Goal: Task Accomplishment & Management: Use online tool/utility

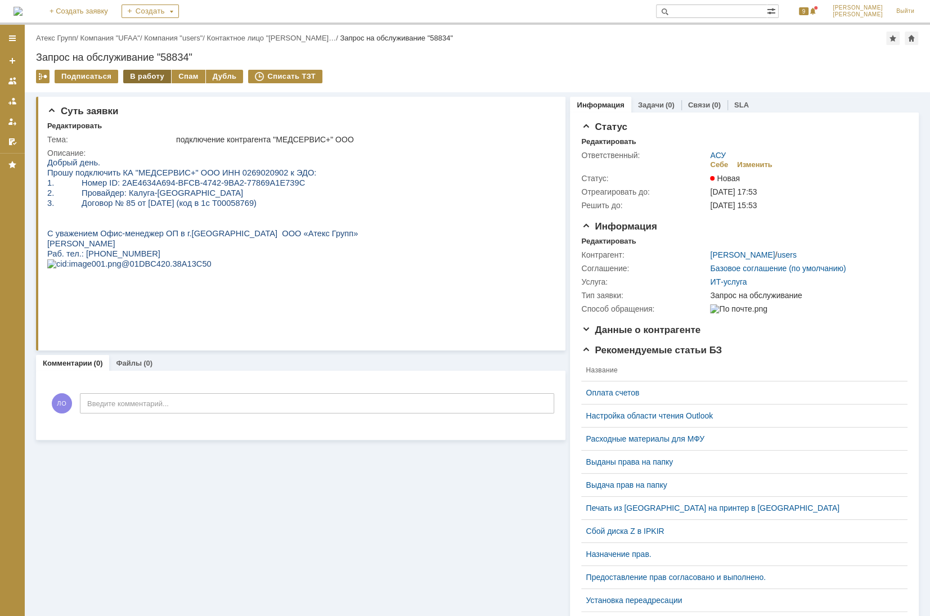
click at [133, 70] on div "В работу" at bounding box center [147, 77] width 48 height 14
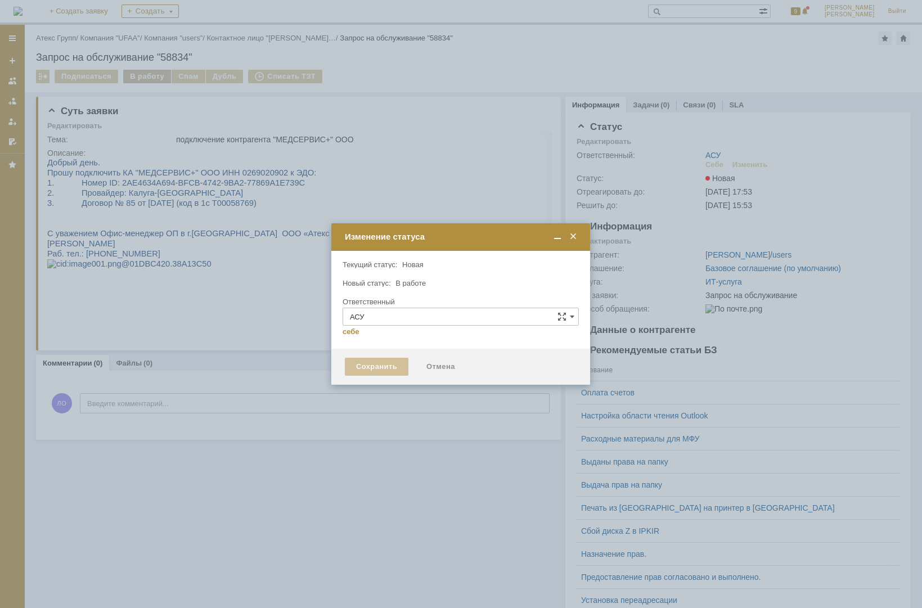
type input "[PERSON_NAME]"
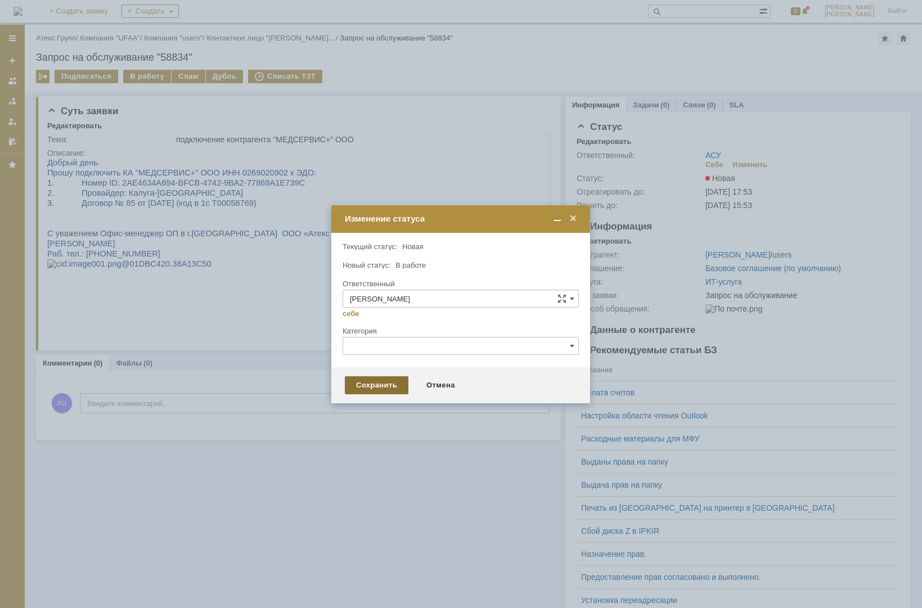
click at [391, 385] on div "Сохранить" at bounding box center [377, 385] width 64 height 18
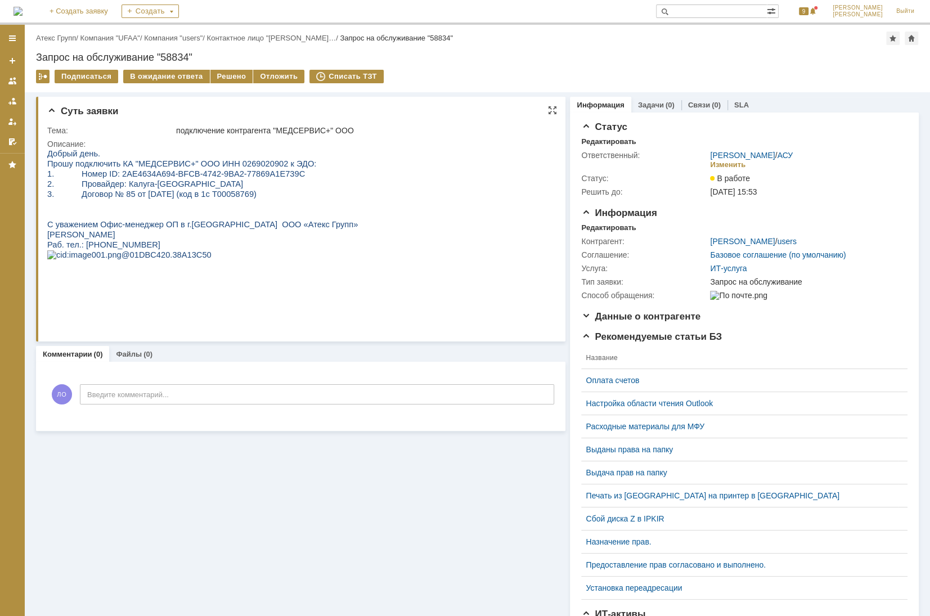
click at [244, 166] on span "Прошу подключить КА "МЕДСЕРВИС+" ООО ИНН 0269020902 к ЭДО:" at bounding box center [181, 163] width 269 height 9
click at [237, 167] on span "Прошу подключить КА "МЕДСЕРВИС+" ООО ИНН 0269020902 к ЭДО:" at bounding box center [181, 163] width 269 height 9
copy span "0269020902"
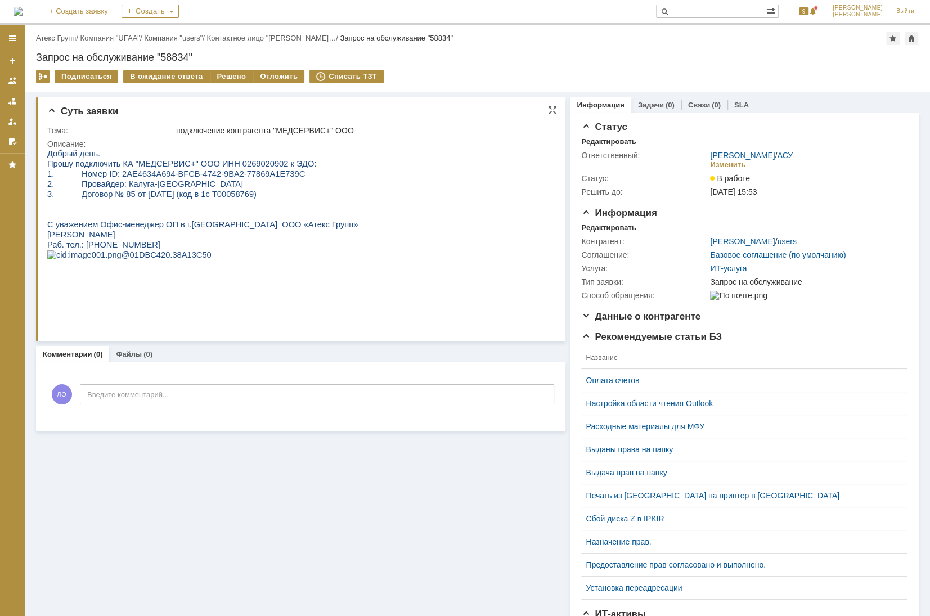
click at [79, 167] on span "Прошу подключить КА "МЕДСЕРВИС+" ООО ИНН 0269020902 к ЭДО:" at bounding box center [181, 163] width 269 height 9
drag, startPoint x: 115, startPoint y: 174, endPoint x: 271, endPoint y: 174, distance: 156.4
click at [271, 174] on span "1. Номер ID: 2AE4634A694-BFCB-4742-9BA2-77869A1E739C" at bounding box center [176, 173] width 258 height 9
copy span "2AE4634A694-BFCB-4742-9BA2-77869A1E739C"
click at [93, 197] on span "3. Договор № 85 от [DATE] (код в 1с Т00058769)" at bounding box center [151, 194] width 209 height 9
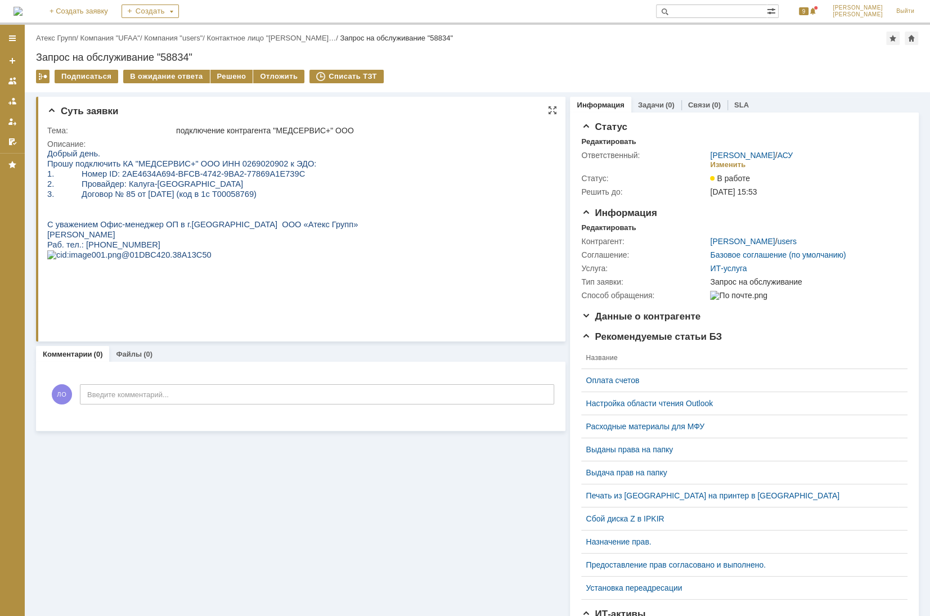
click at [227, 163] on span "Прошу подключить КА "МЕДСЕРВИС+" ООО ИНН 0269020902 к ЭДО:" at bounding box center [181, 163] width 269 height 9
copy span "0269020902"
click at [218, 77] on div "Решено" at bounding box center [231, 77] width 43 height 14
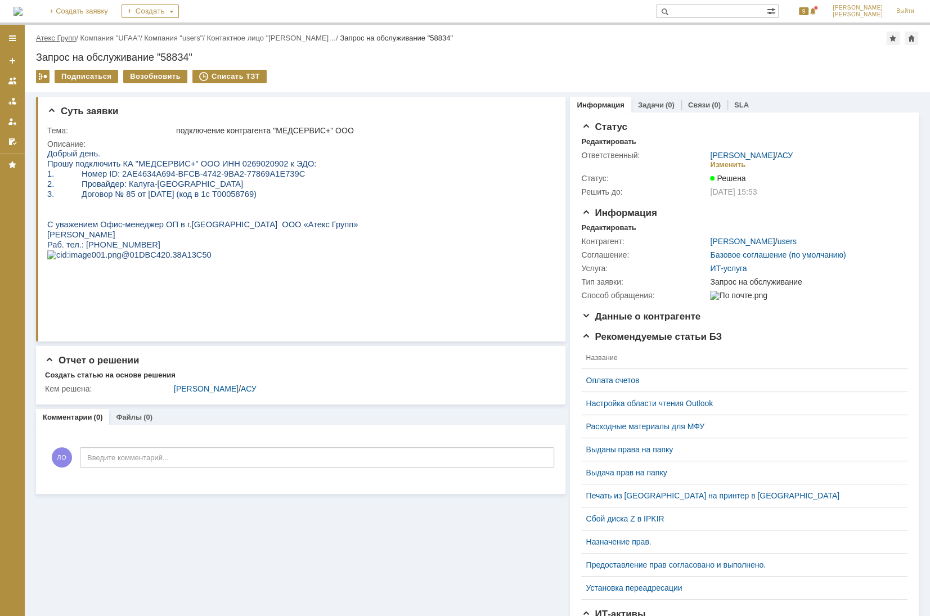
click at [70, 36] on link "Атекс Групп" at bounding box center [56, 38] width 40 height 8
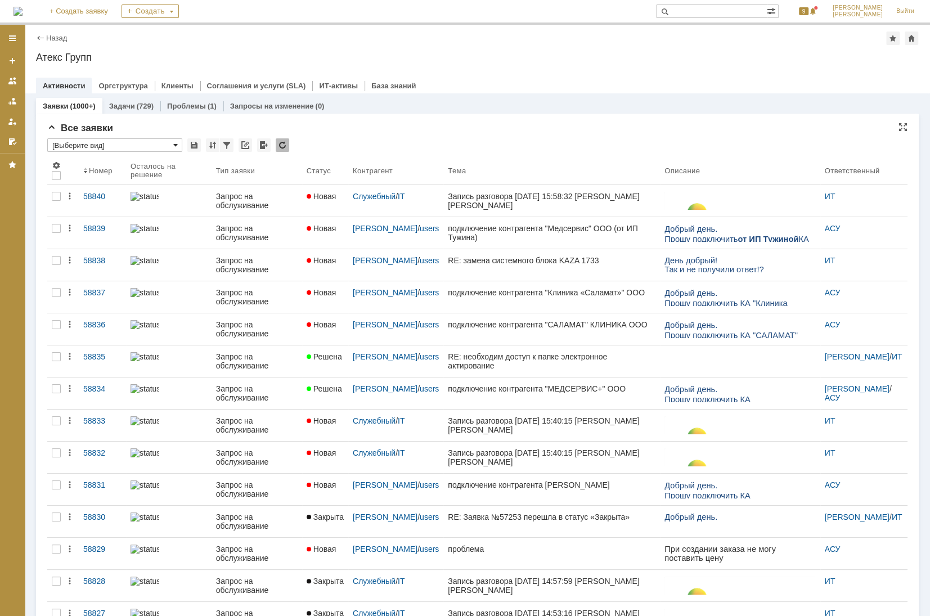
click at [173, 146] on span at bounding box center [175, 145] width 5 height 9
click at [160, 159] on span "[Выберите вид]" at bounding box center [115, 163] width 120 height 9
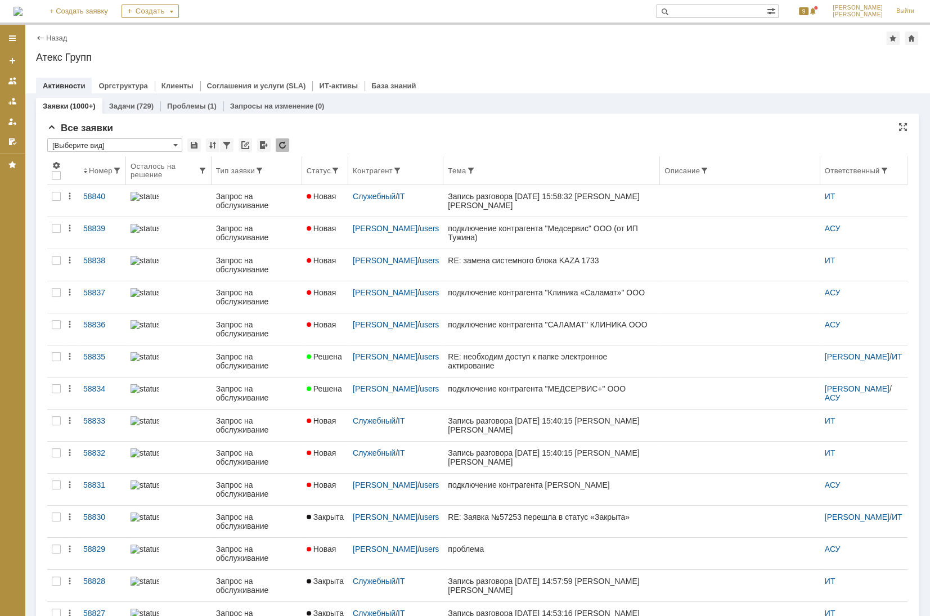
type input "[Выберите вид]"
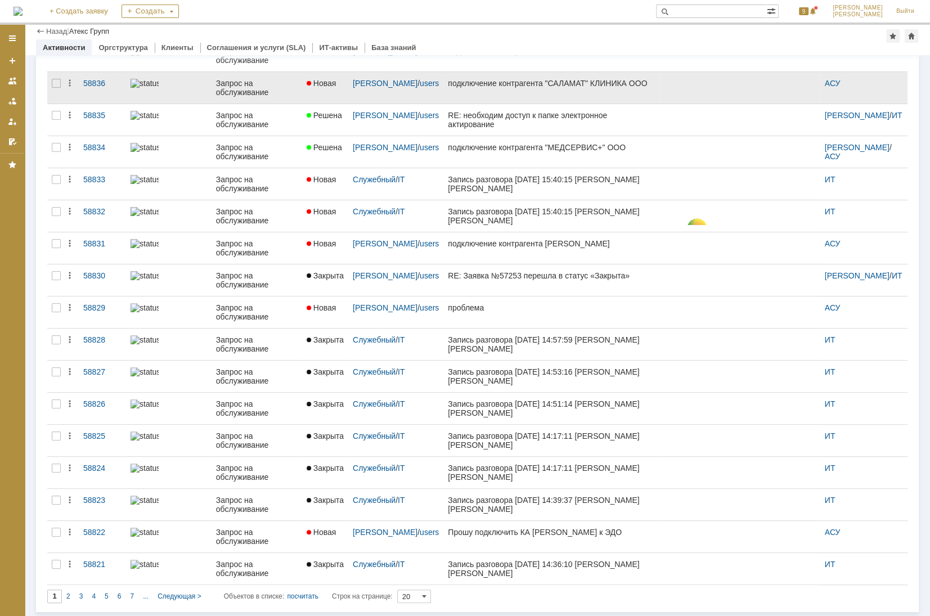
scroll to position [202, 0]
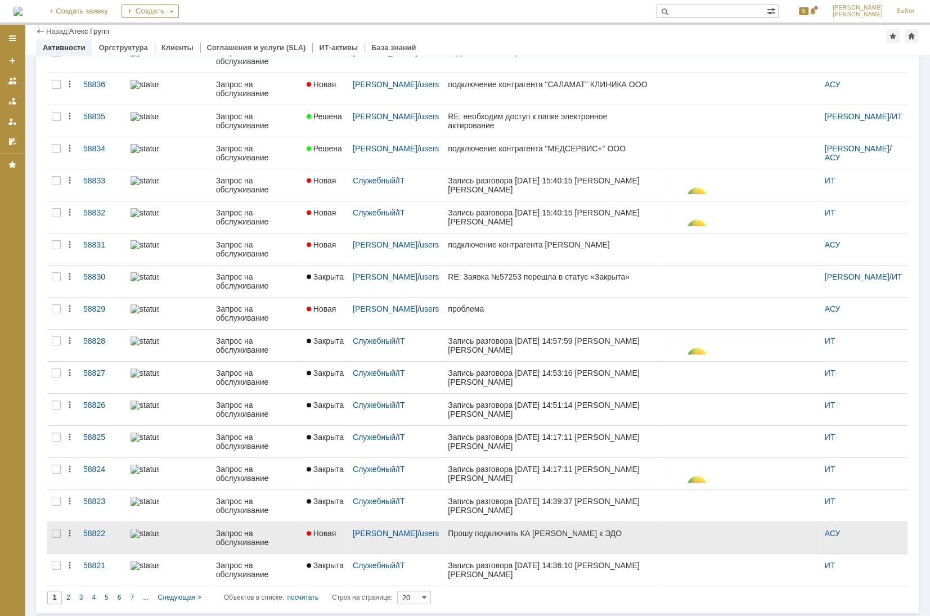
click at [506, 533] on div "Прошу подключить КА [PERSON_NAME] к ЭДО" at bounding box center [552, 533] width 208 height 9
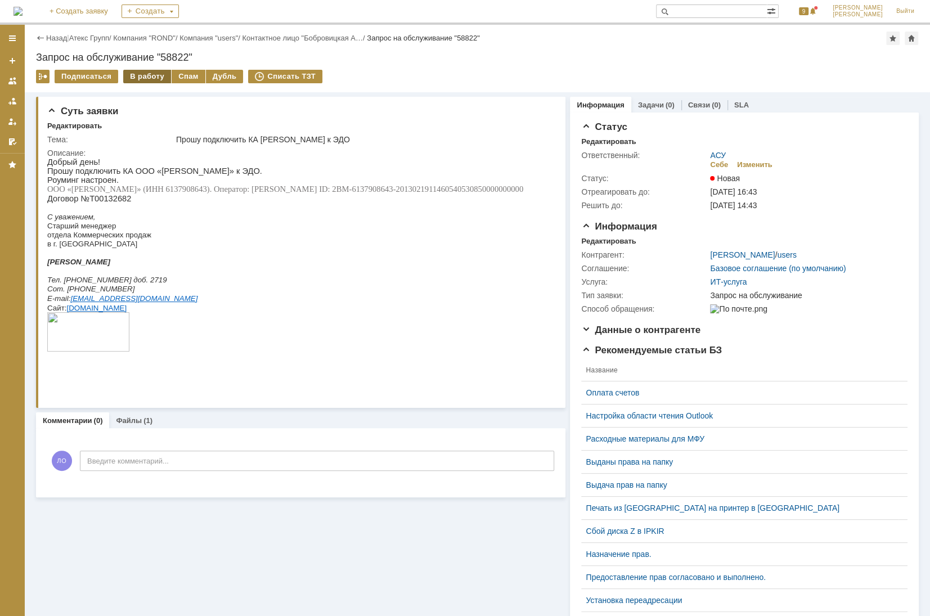
click at [145, 78] on div "В работу" at bounding box center [147, 77] width 48 height 14
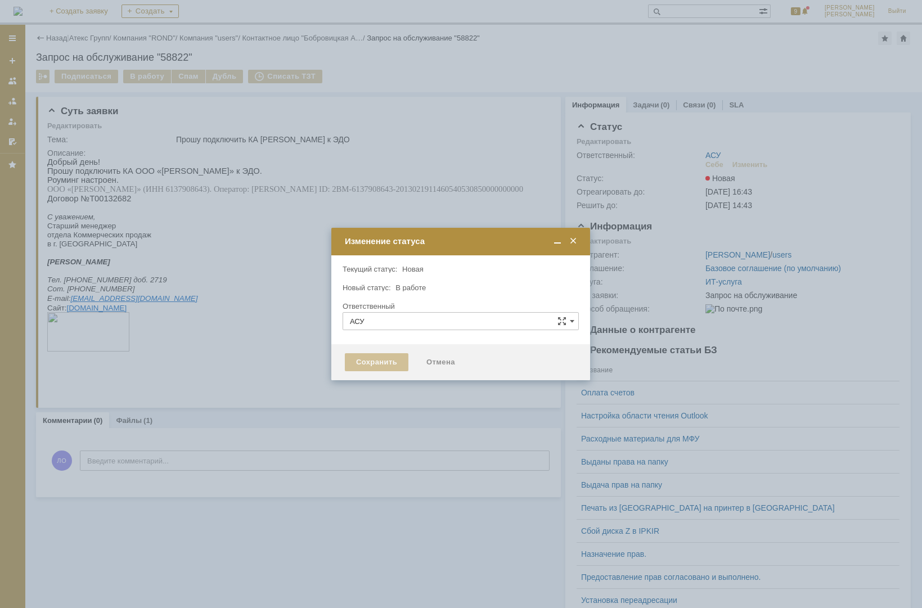
type input "[PERSON_NAME]"
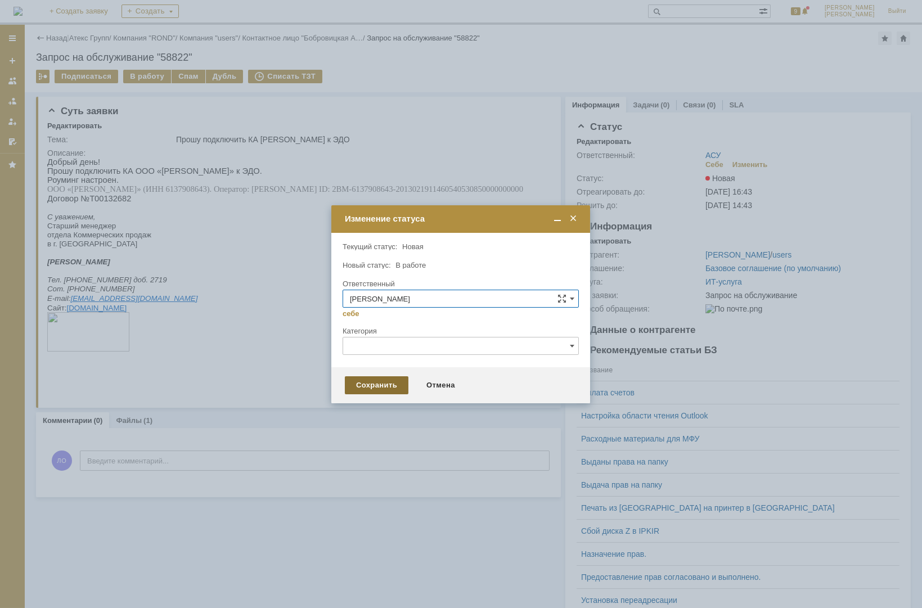
click at [376, 383] on div "Сохранить" at bounding box center [377, 385] width 64 height 18
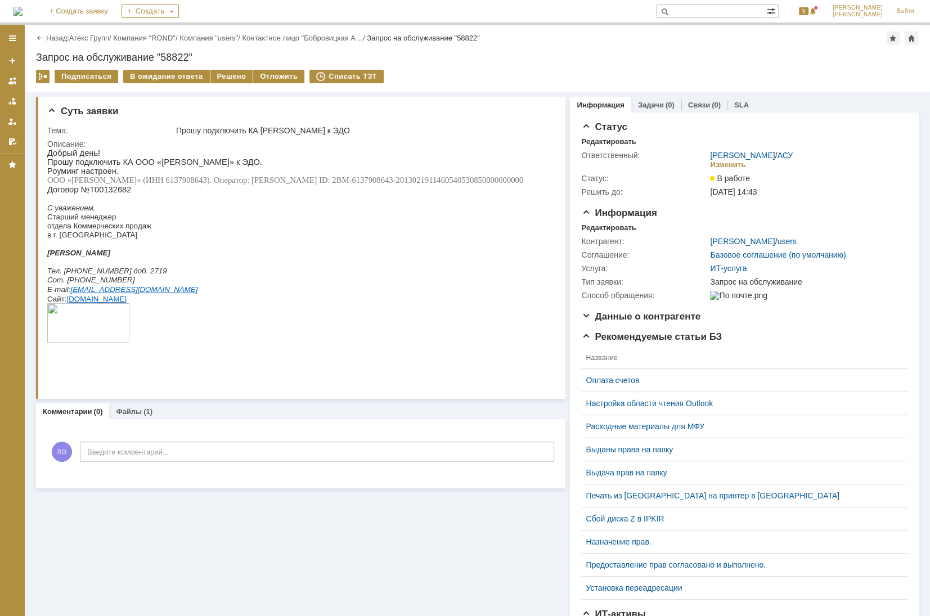
click at [142, 183] on span "ООО «[PERSON_NAME]» (ИНН 6137908643). Оператор: [PERSON_NAME] ID: 2BM-613790864…" at bounding box center [285, 180] width 476 height 9
copy span "6137908643"
click at [98, 191] on span "Договор №Т00132682" at bounding box center [89, 189] width 84 height 9
drag, startPoint x: 287, startPoint y: 181, endPoint x: 496, endPoint y: 178, distance: 208.7
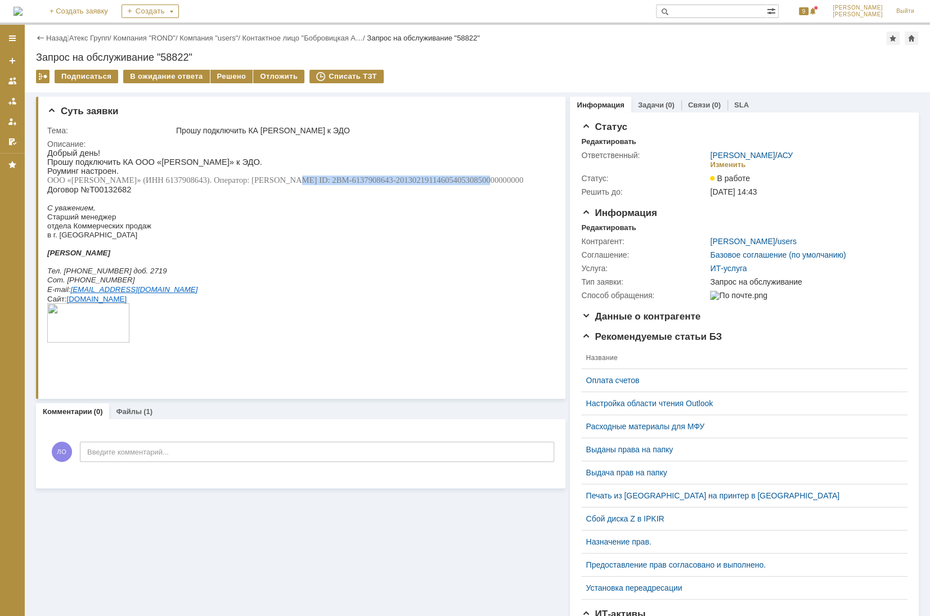
click at [496, 178] on span "ООО «[PERSON_NAME]» (ИНН 6137908643). Оператор: [PERSON_NAME] ID: 2BM-613790864…" at bounding box center [285, 180] width 476 height 9
copy span "2BM-6137908643-2013021911460540530850000000000"
click at [101, 182] on span "ООО «[PERSON_NAME]» (ИНН 6137908643). Оператор: [PERSON_NAME] ID: 2BM-613790864…" at bounding box center [285, 180] width 476 height 9
click at [140, 179] on span "ООО «[PERSON_NAME]» (ИНН 6137908643). Оператор: [PERSON_NAME] ID: 2BM-613790864…" at bounding box center [285, 180] width 476 height 9
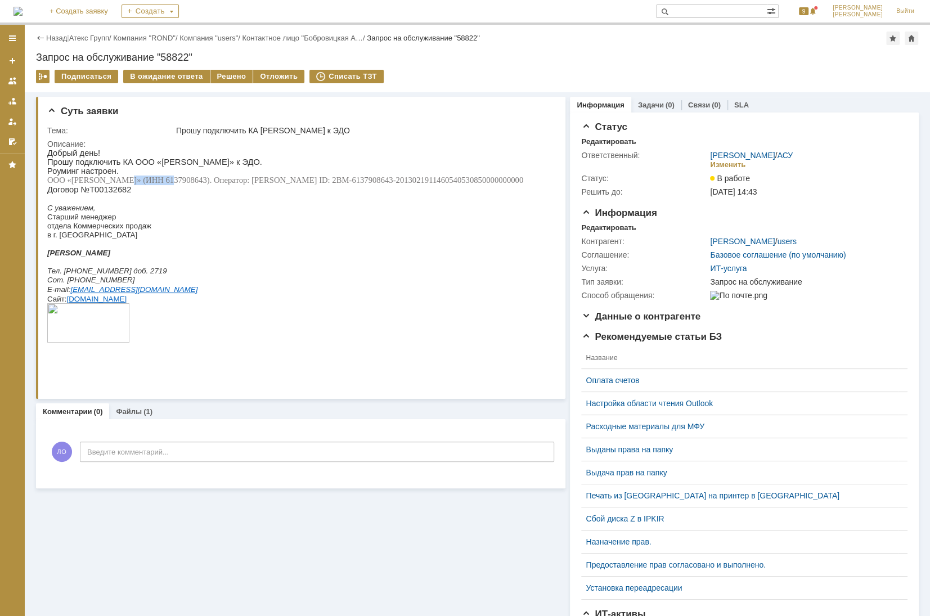
copy span "6137908643"
click at [226, 79] on div "Решено" at bounding box center [231, 77] width 43 height 14
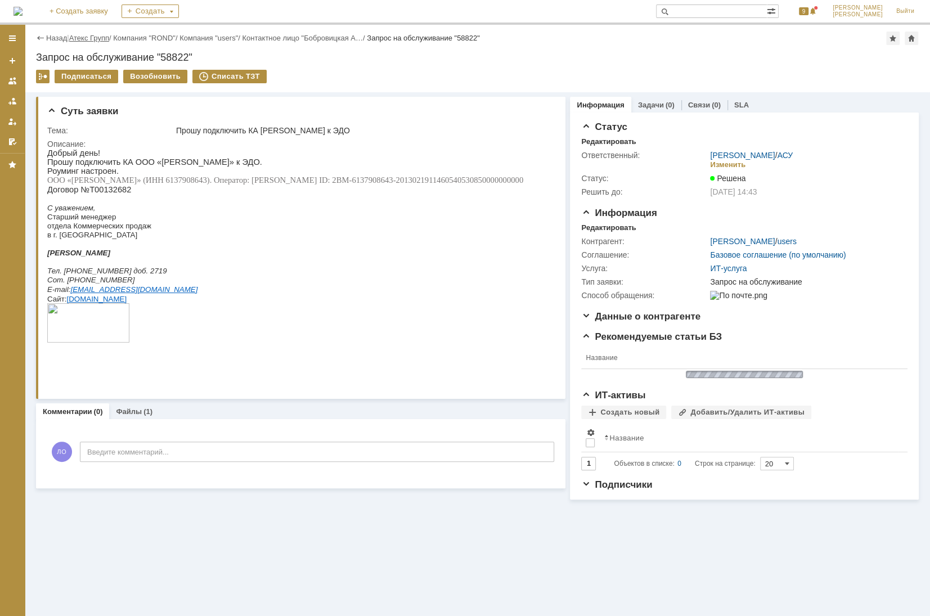
click at [101, 35] on link "Атекс Групп" at bounding box center [89, 38] width 40 height 8
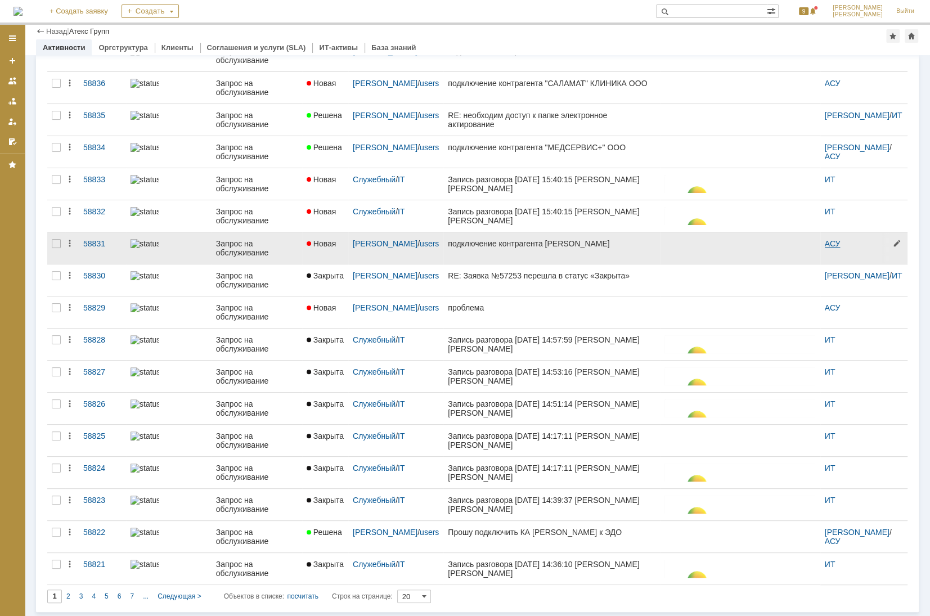
scroll to position [202, 0]
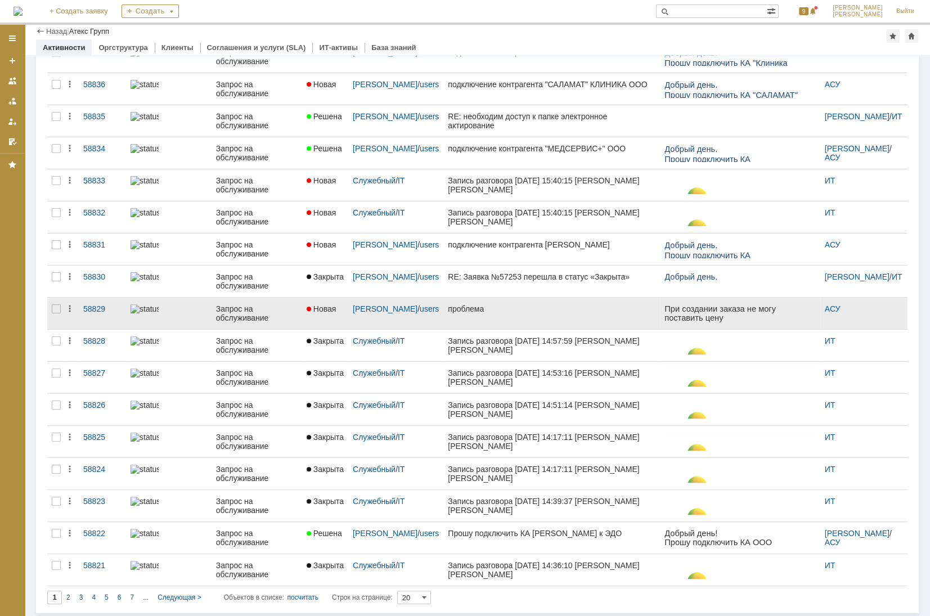
click at [525, 304] on div "проблема" at bounding box center [552, 308] width 208 height 9
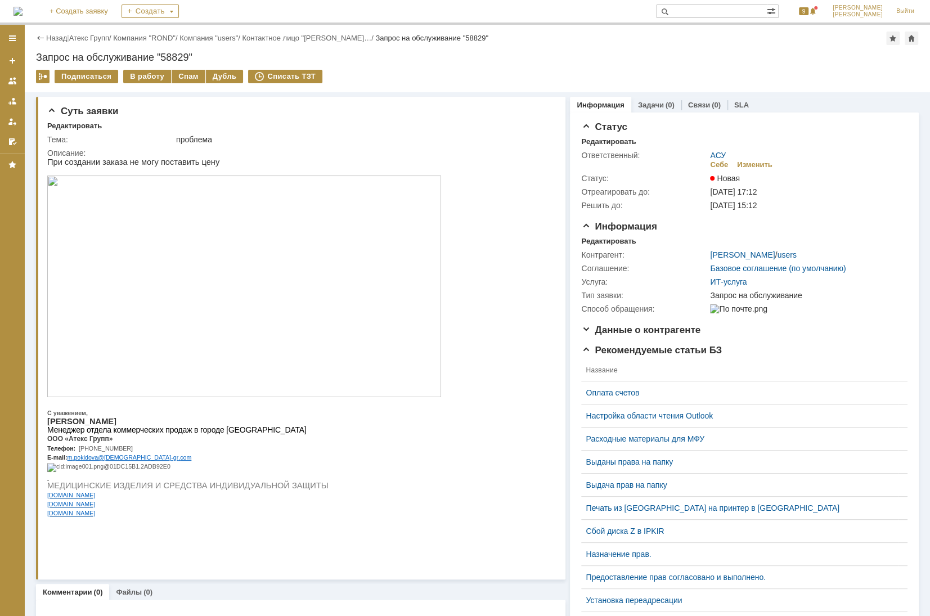
click at [161, 228] on img at bounding box center [244, 287] width 394 height 222
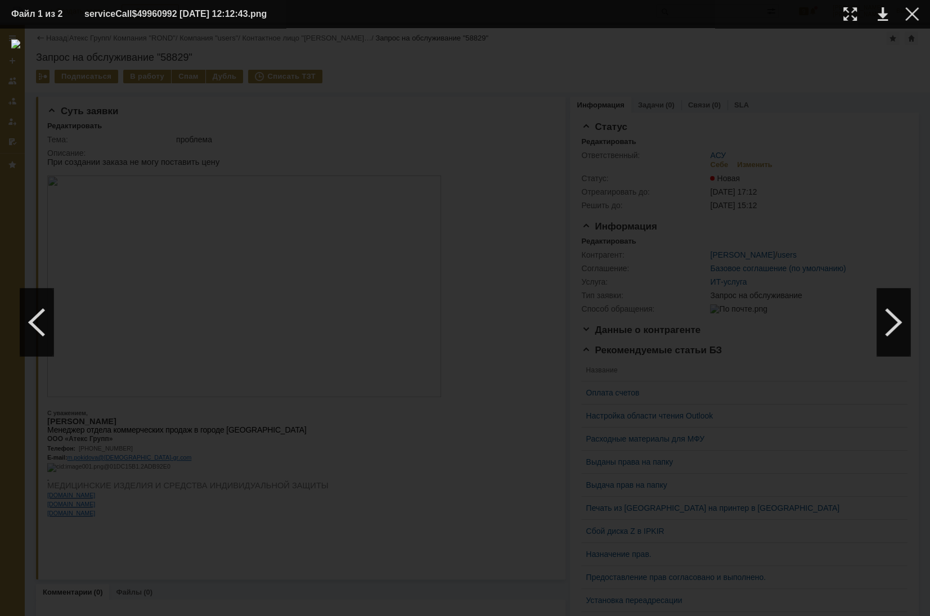
click at [920, 11] on table "Файл 1 из 2 serviceCall$49960992 [DATE] 12:12:43.png" at bounding box center [465, 14] width 930 height 28
click at [914, 17] on div at bounding box center [912, 14] width 14 height 14
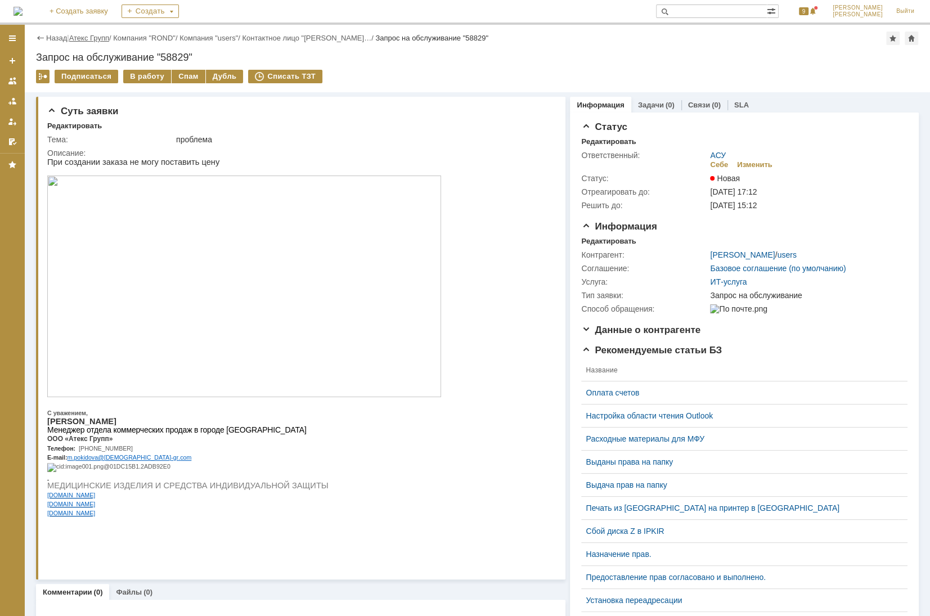
click at [89, 35] on link "Атекс Групп" at bounding box center [89, 38] width 40 height 8
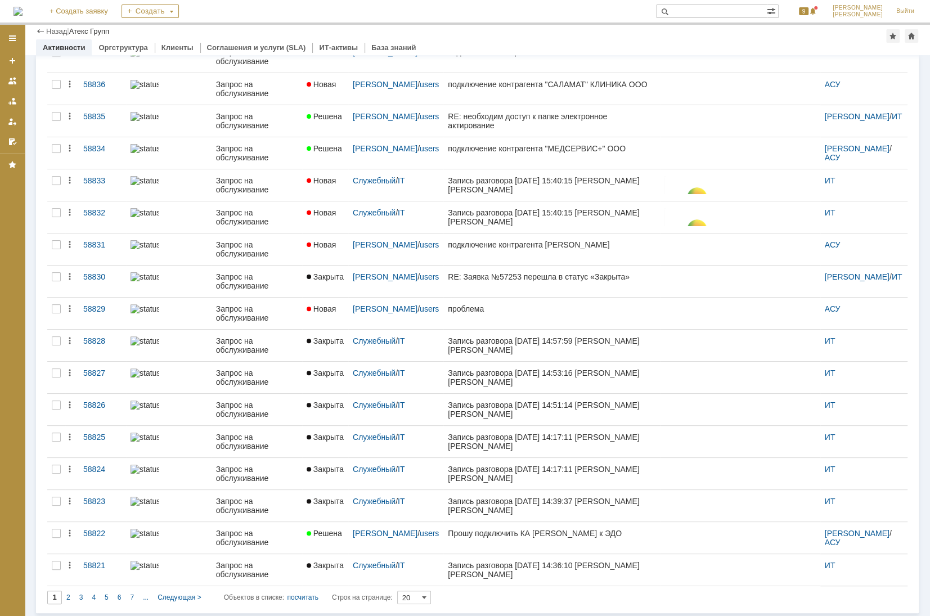
click at [922, 398] on div "Заявки (1000+) Задачи (729) Проблемы (1) Запросы на изменение (0) Все заявки * …" at bounding box center [477, 235] width 905 height 765
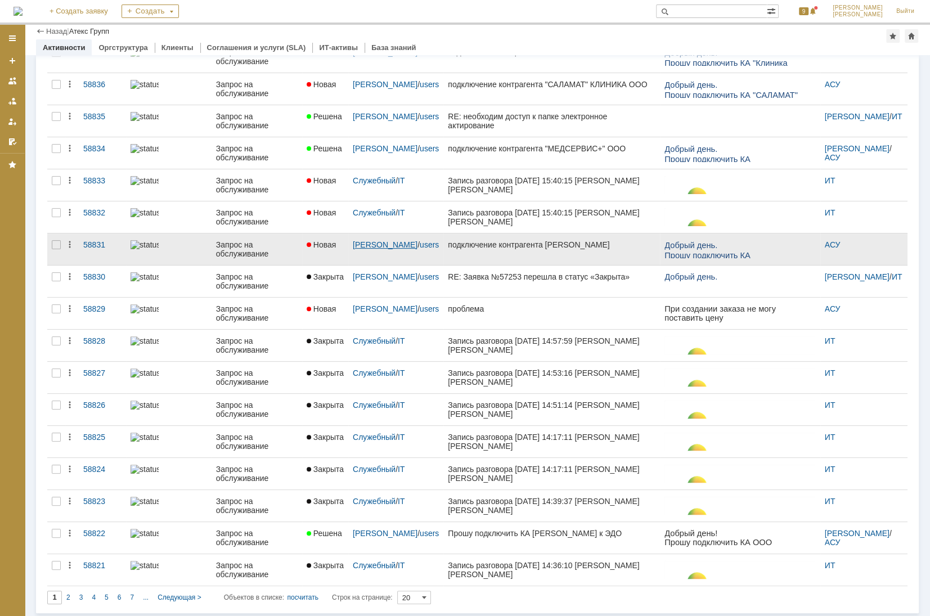
click at [381, 246] on link "[PERSON_NAME]" at bounding box center [385, 244] width 65 height 9
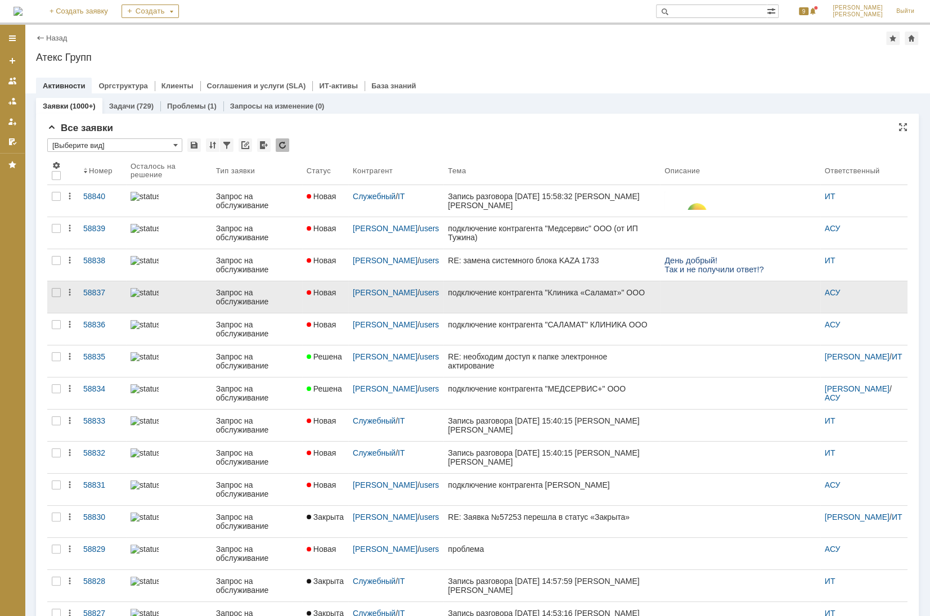
click at [587, 295] on div "подключение контрагента "Клиника «Саламат»" ООО" at bounding box center [552, 292] width 208 height 9
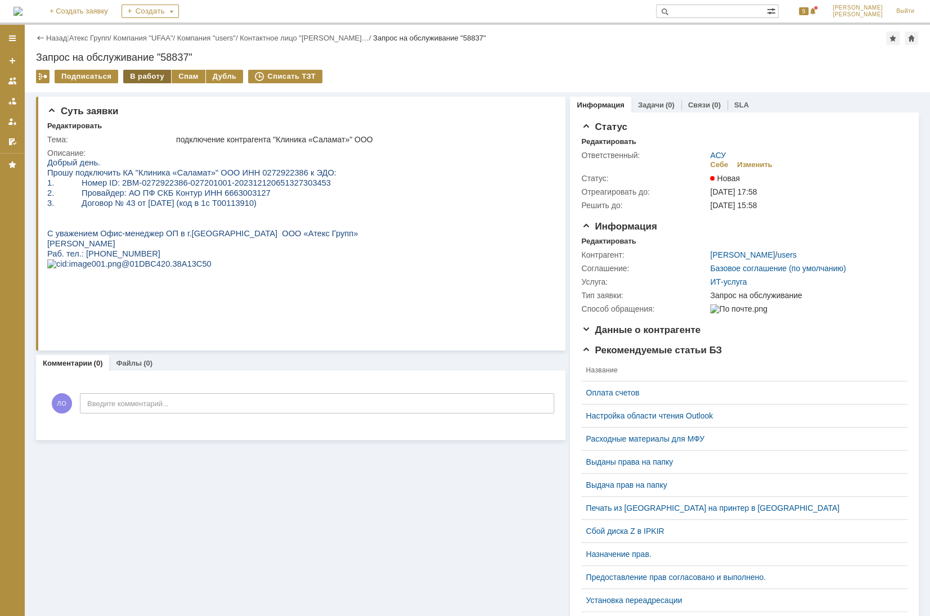
click at [140, 78] on div "В работу" at bounding box center [147, 77] width 48 height 14
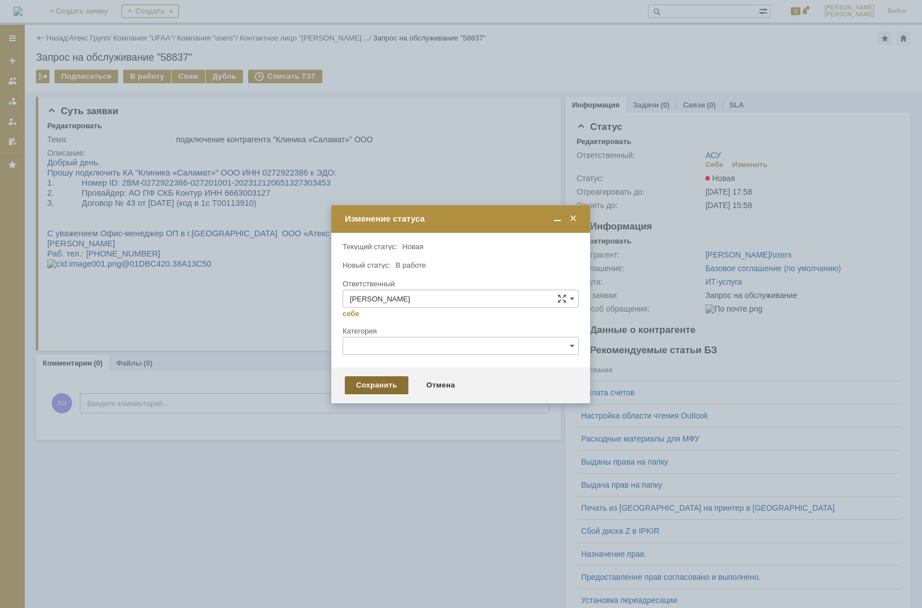
click at [388, 388] on div "Сохранить" at bounding box center [377, 385] width 64 height 18
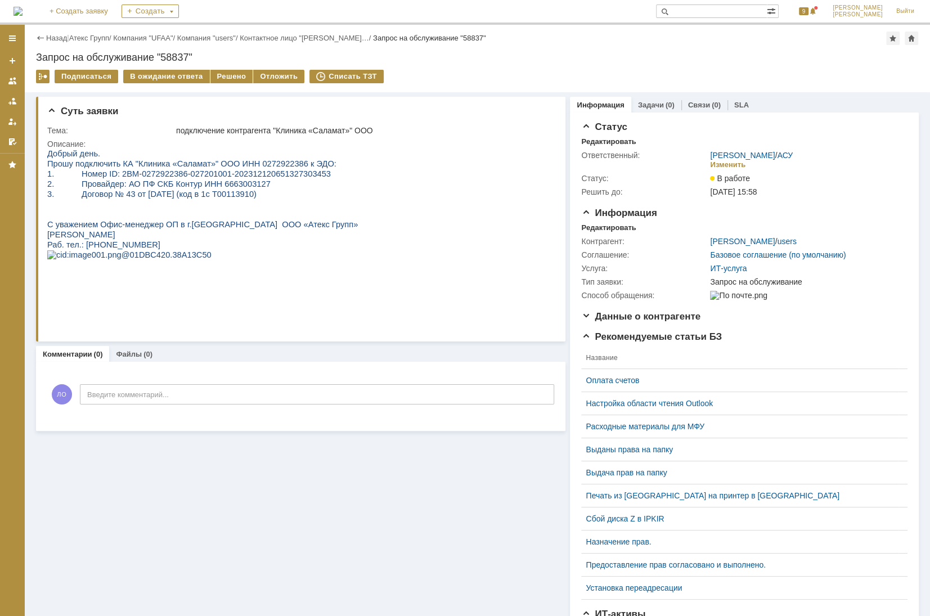
click at [249, 166] on span "Прошу подключить КА "Клиника «Саламат»" ООО ИНН 0272922386 к ЭДО:" at bounding box center [191, 163] width 289 height 9
copy span "0272922386"
click at [93, 177] on span "1. Номер ID: 2BM-0272922386-027201001-202312120651327303453" at bounding box center [189, 173] width 284 height 9
drag, startPoint x: 114, startPoint y: 174, endPoint x: 303, endPoint y: 175, distance: 189.6
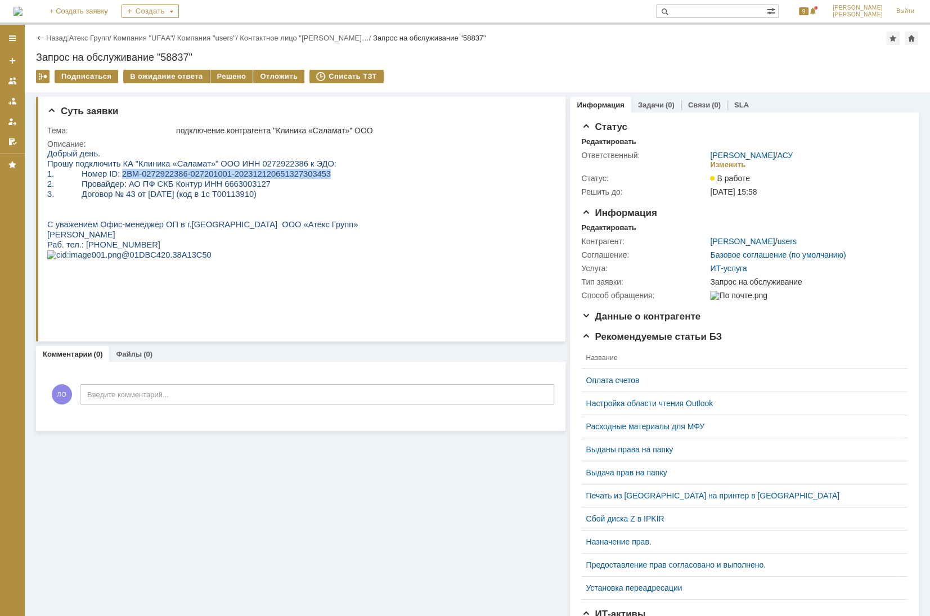
click at [303, 175] on p "1. Номер ID: 2BM-0272922386-027201001-202312120651327303453" at bounding box center [202, 174] width 311 height 10
copy span "2BM-0272922386-027201001-202312120651327303453"
click at [99, 180] on p "2. Провайдер: АО ПФ СКБ Контур ИНН 6663003127" at bounding box center [202, 184] width 311 height 10
click at [254, 164] on span "Прошу подключить КА "Клиника «Саламат»" ООО ИНН 0272922386 к ЭДО:" at bounding box center [191, 163] width 289 height 9
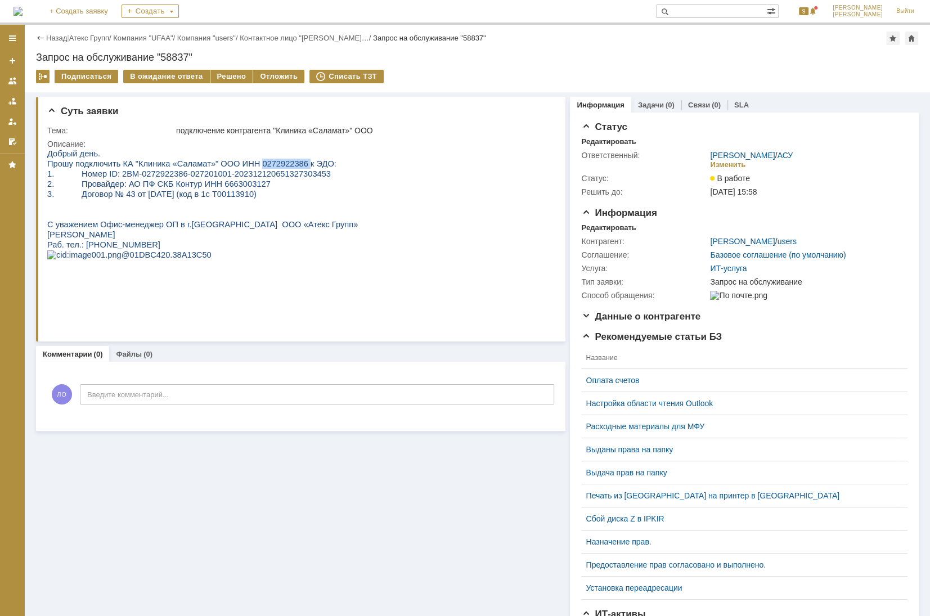
copy span "0272922386"
click at [224, 75] on div "Решено" at bounding box center [231, 77] width 43 height 14
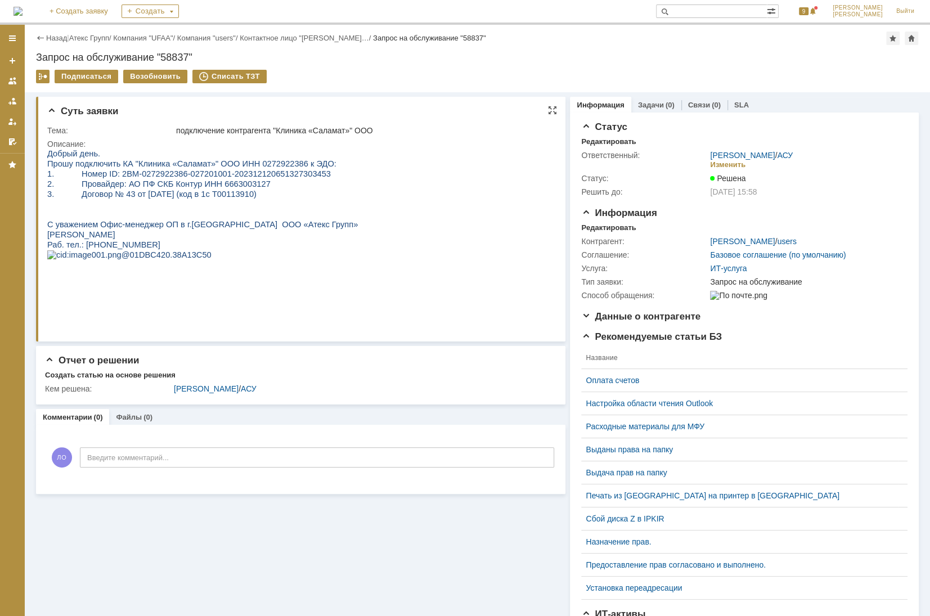
click at [263, 166] on span "Прошу подключить КА "Клиника «Саламат»" ООО ИНН 0272922386 к ЭДО:" at bounding box center [191, 163] width 289 height 9
click at [100, 39] on link "Атекс Групп" at bounding box center [89, 38] width 40 height 8
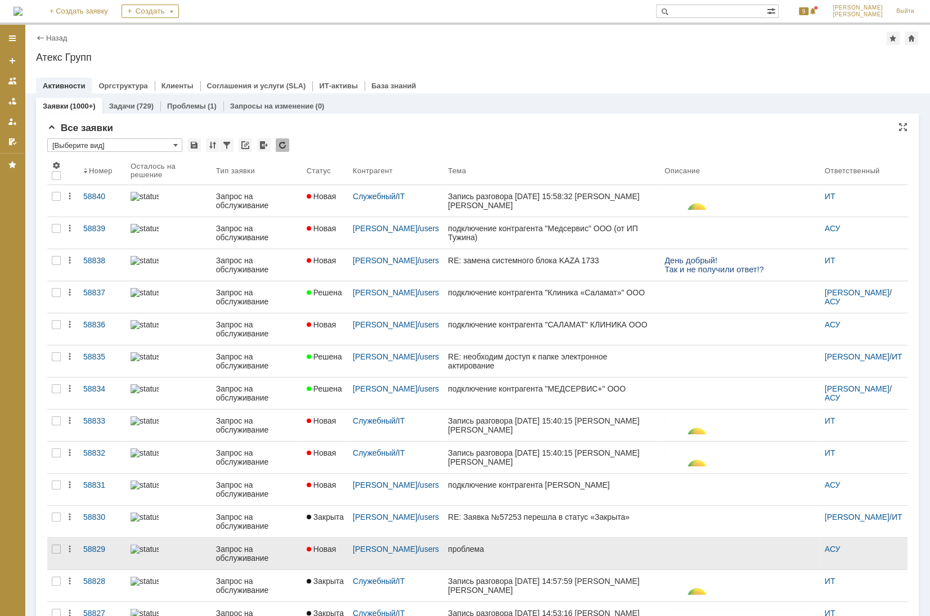
click at [480, 550] on div "проблема" at bounding box center [552, 549] width 208 height 9
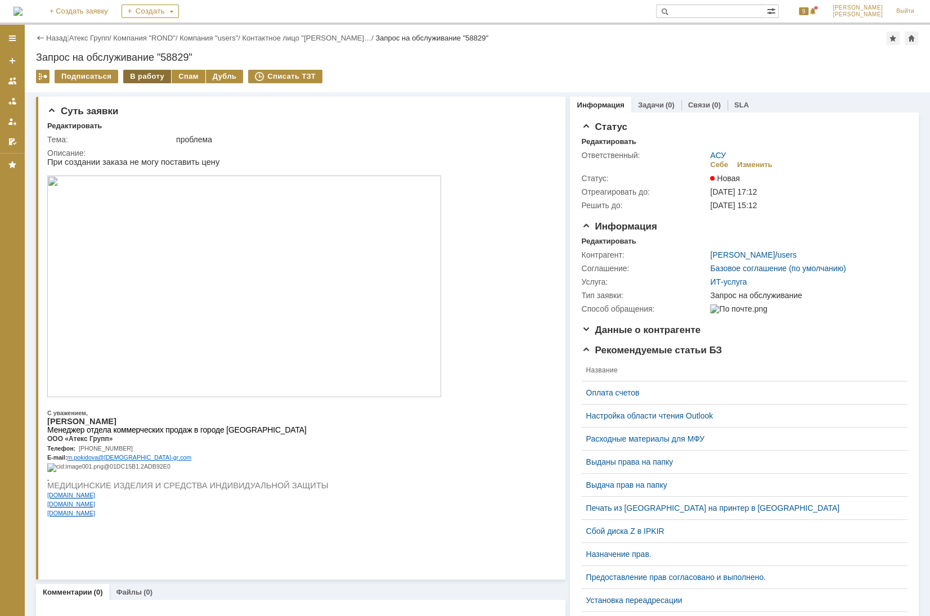
click at [155, 73] on div "В работу" at bounding box center [147, 77] width 48 height 14
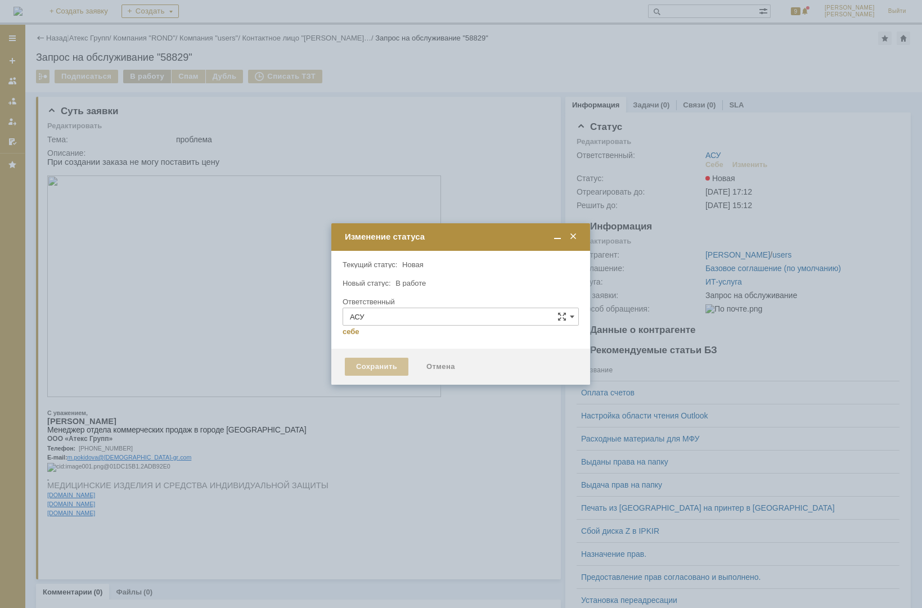
type input "[PERSON_NAME]"
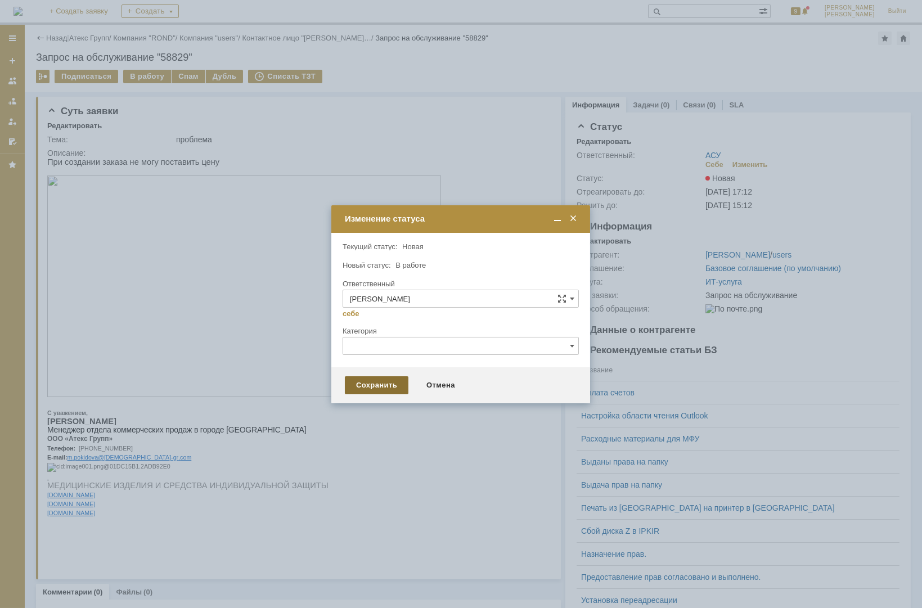
click at [381, 392] on div "Сохранить" at bounding box center [377, 385] width 64 height 18
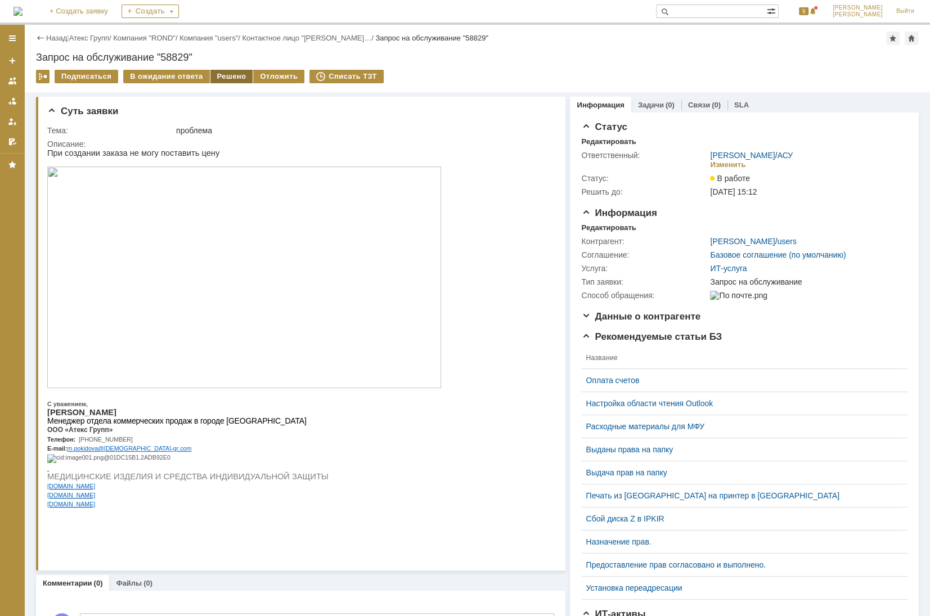
click at [214, 70] on div "Решено" at bounding box center [231, 77] width 43 height 14
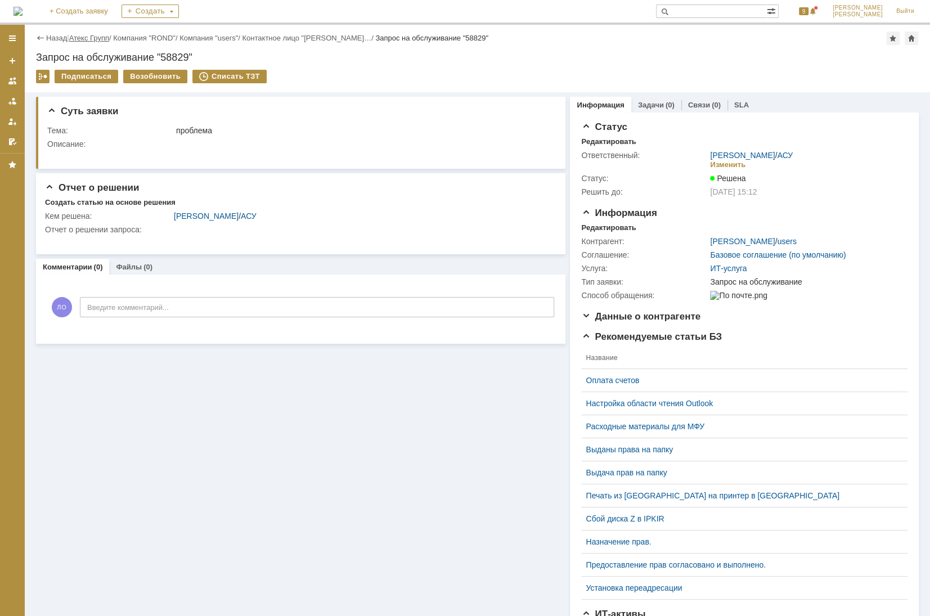
click at [105, 39] on link "Атекс Групп" at bounding box center [89, 38] width 40 height 8
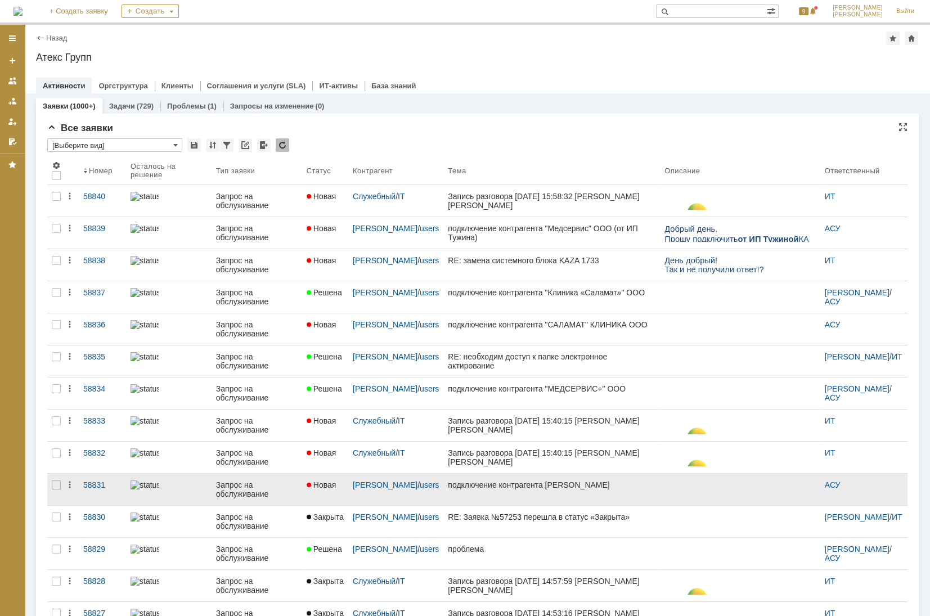
click at [574, 480] on div "подключение контрагента [PERSON_NAME]" at bounding box center [552, 484] width 208 height 9
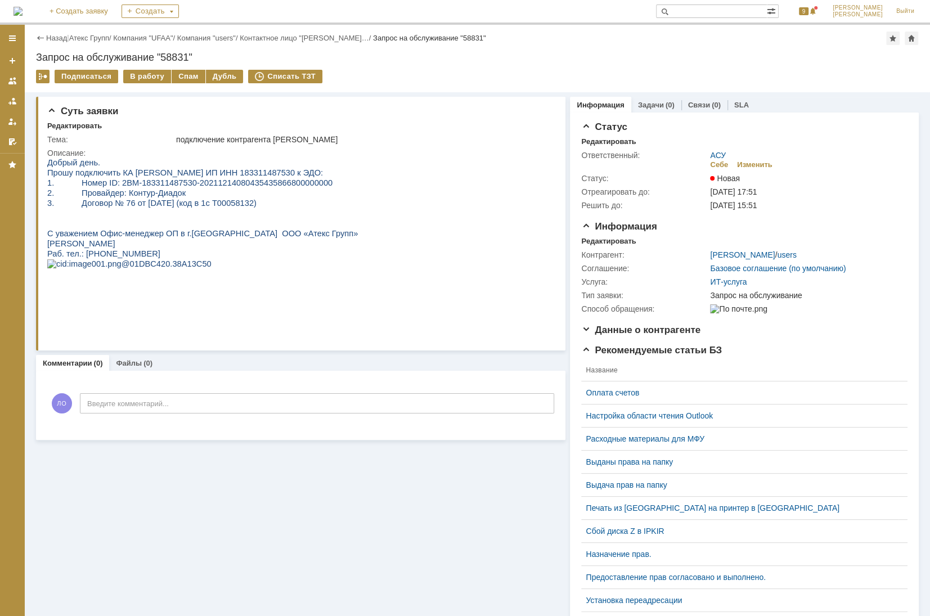
click at [306, 168] on span "Прошу подключить КА [PERSON_NAME] ИП ИНН 183311487530 к ЭДО:" at bounding box center [185, 172] width 276 height 9
drag, startPoint x: 113, startPoint y: 184, endPoint x: 305, endPoint y: 186, distance: 193.0
click at [305, 186] on p "1. Номер ID: 2BM-183311487530-20211214080435435866800000000" at bounding box center [202, 183] width 311 height 10
click at [153, 73] on div "В работу" at bounding box center [147, 77] width 48 height 14
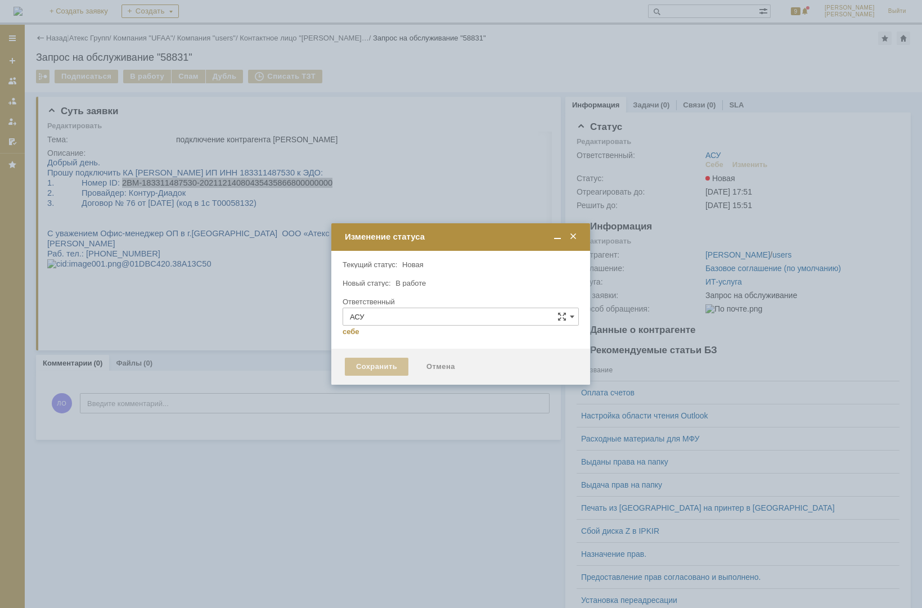
type input "[PERSON_NAME]"
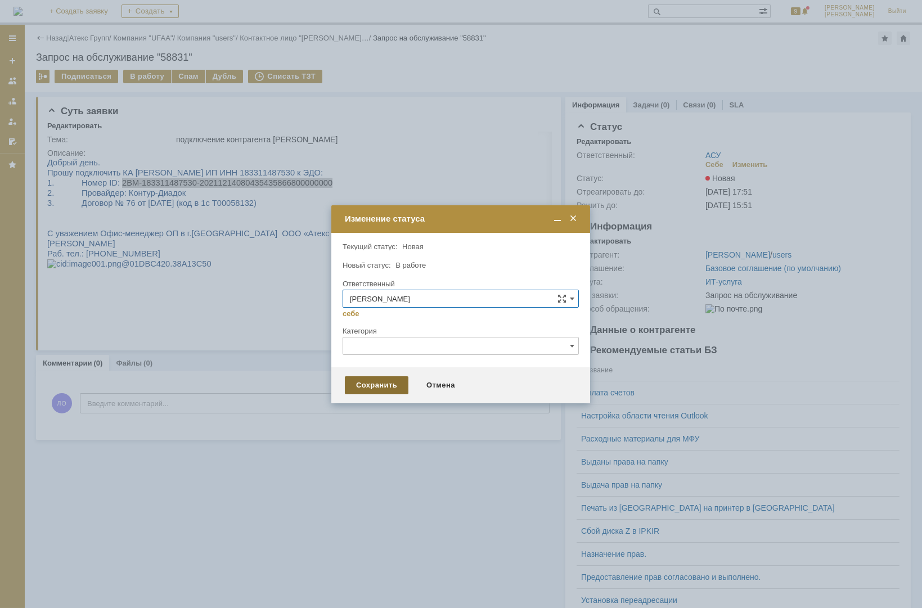
click at [375, 381] on div "Сохранить" at bounding box center [377, 385] width 64 height 18
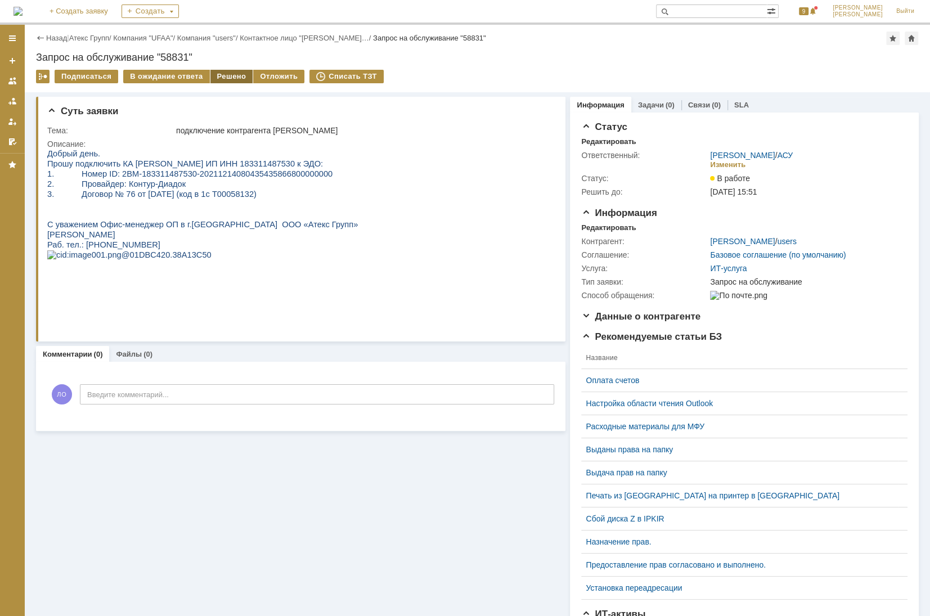
click at [215, 73] on div "Решено" at bounding box center [231, 77] width 43 height 14
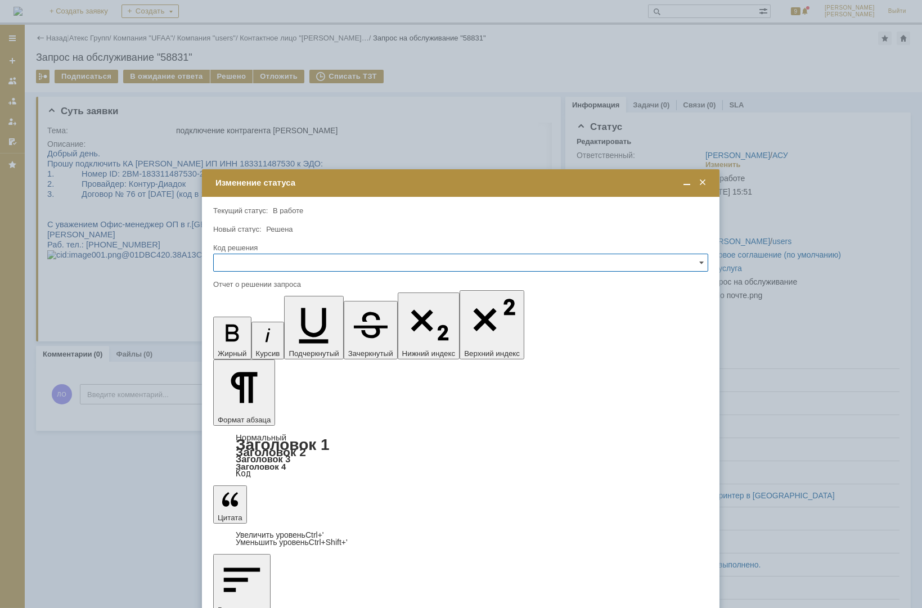
click at [102, 169] on div at bounding box center [465, 308] width 930 height 616
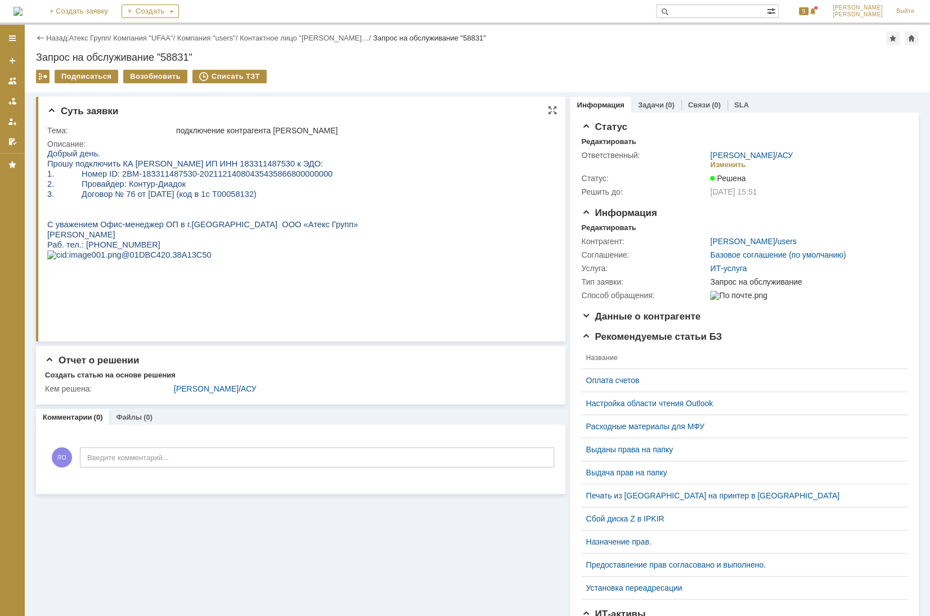
click at [296, 164] on span "Прошу подключить КА [PERSON_NAME] ИП ИНН 183311487530 к ЭДО:" at bounding box center [185, 163] width 276 height 9
click at [108, 42] on link "Атекс Групп" at bounding box center [89, 38] width 40 height 8
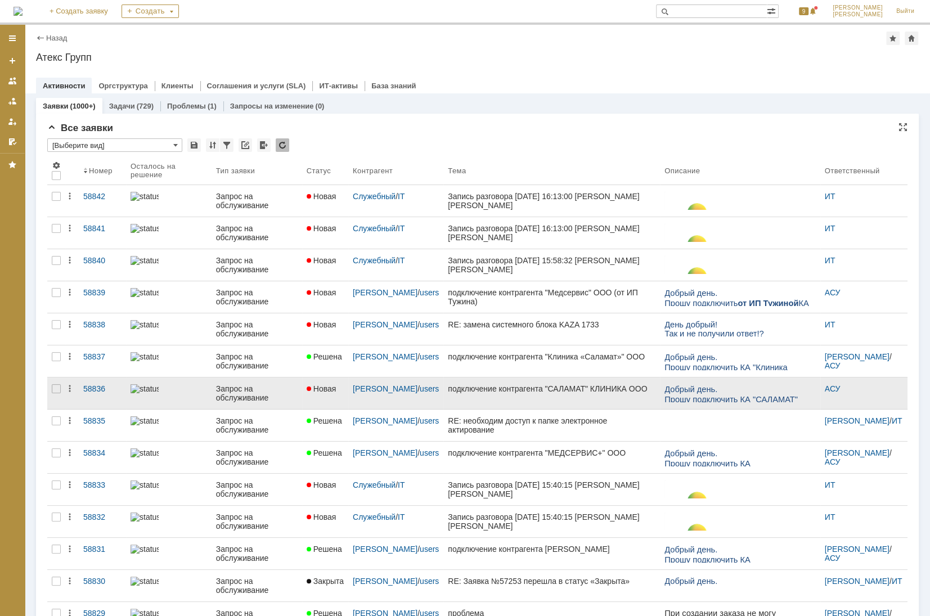
click at [512, 387] on div "подключение контрагента "САЛАМАТ" КЛИНИКА ООО" at bounding box center [552, 388] width 208 height 9
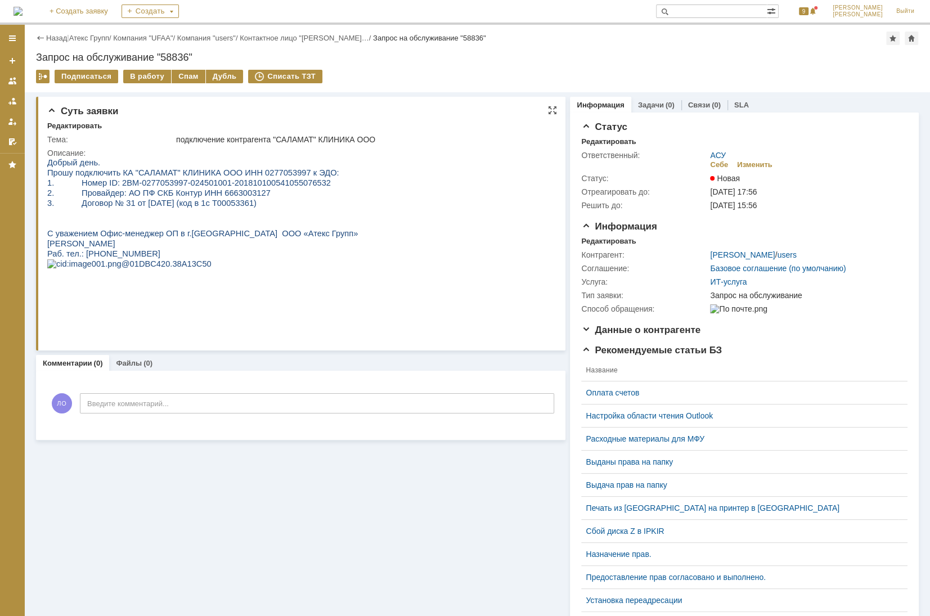
click at [259, 172] on span "Прошу подключить КА "САЛАМАТ" КЛИНИКА ООО ИНН 0277053997 к ЭДО:" at bounding box center [193, 172] width 292 height 9
drag, startPoint x: 113, startPoint y: 185, endPoint x: 302, endPoint y: 185, distance: 189.0
click at [302, 185] on span "1. Номер ID: 2BM-0277053997-024501001-201810100541055076532" at bounding box center [189, 182] width 284 height 9
